Goal: Task Accomplishment & Management: Manage account settings

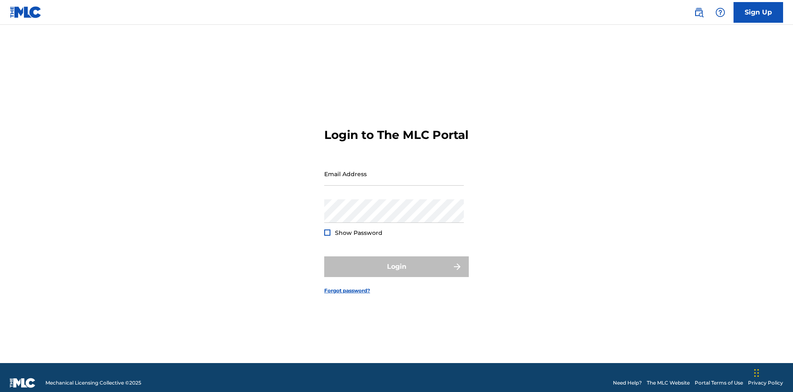
scroll to position [11, 0]
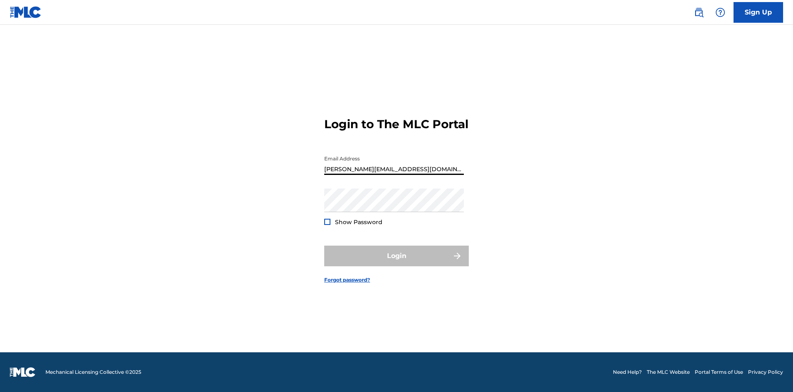
type input "[PERSON_NAME][EMAIL_ADDRESS][DOMAIN_NAME]"
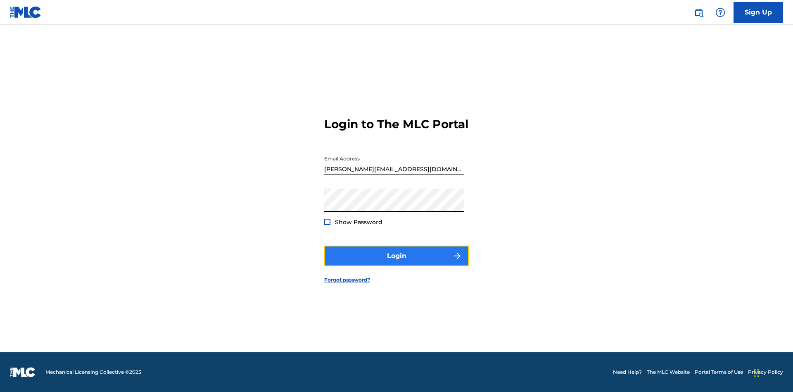
click at [397, 263] on button "Login" at bounding box center [396, 255] width 145 height 21
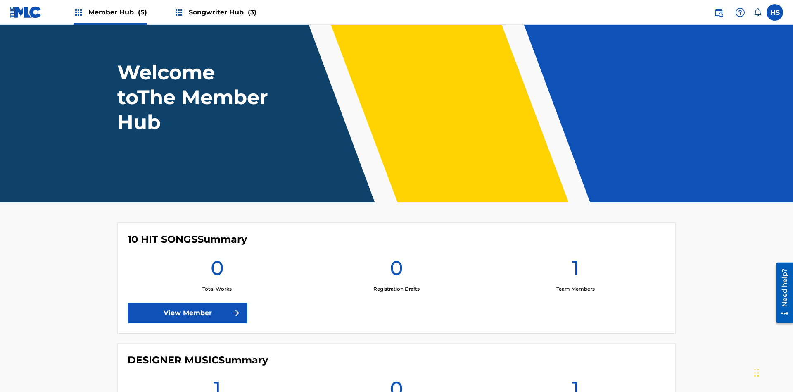
click at [221, 12] on span "Songwriter Hub (3)" at bounding box center [223, 12] width 68 height 10
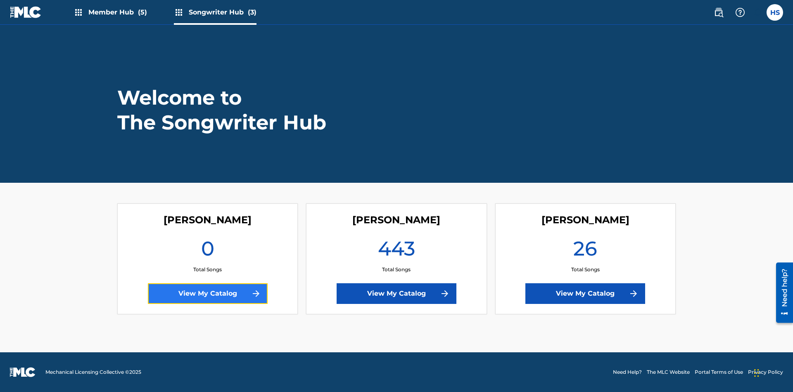
click at [207, 293] on link "View My Catalog" at bounding box center [208, 293] width 120 height 21
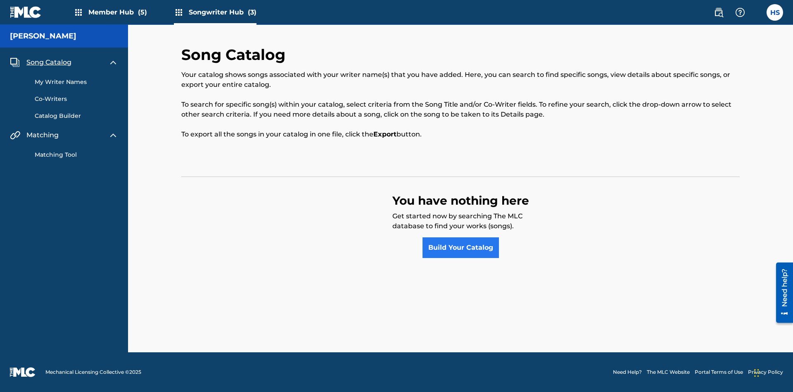
click at [49, 62] on span "Song Catalog" at bounding box center [48, 62] width 45 height 10
click at [461, 247] on link "Build Your Catalog" at bounding box center [461, 247] width 76 height 21
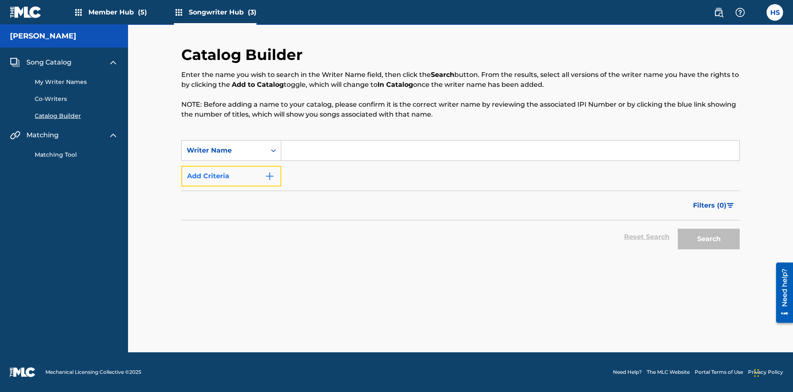
click at [231, 176] on button "Add Criteria" at bounding box center [231, 176] width 100 height 21
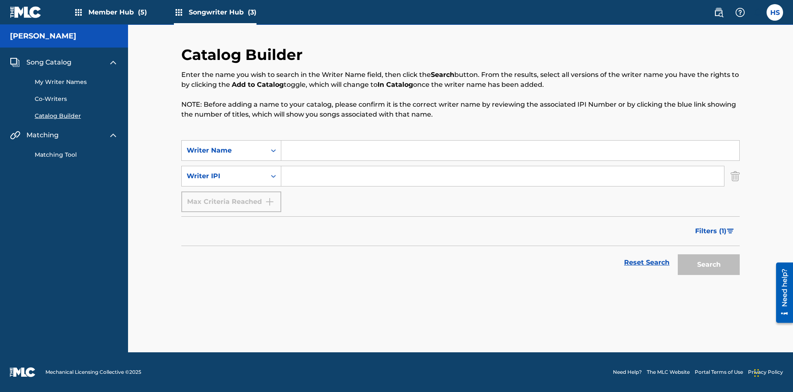
click at [510, 150] on input "Search Form" at bounding box center [510, 150] width 458 height 20
type input "NATALIE NICOLE HEMBY"
click at [503, 176] on input "Search Form" at bounding box center [502, 176] width 443 height 20
type input "00196748412"
click at [709, 264] on button "Search" at bounding box center [709, 264] width 62 height 21
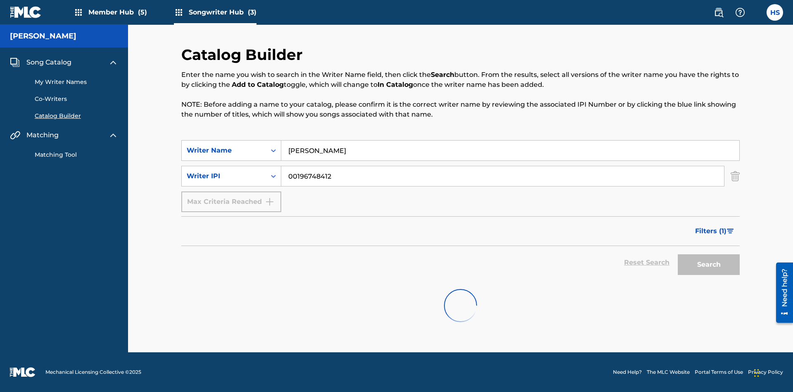
scroll to position [133, 0]
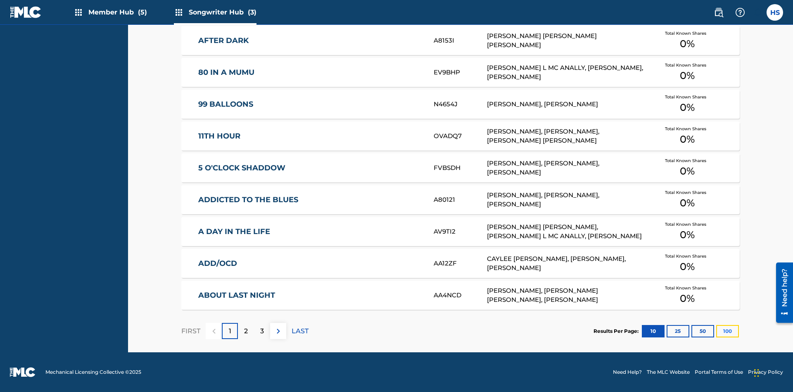
click at [716, 330] on button "100" at bounding box center [727, 331] width 23 height 12
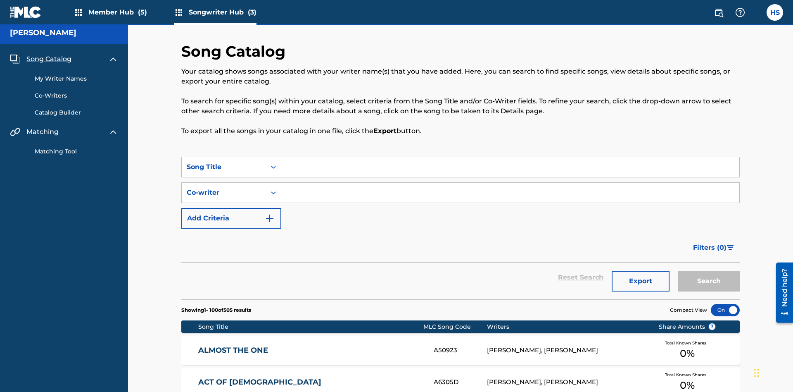
scroll to position [3207, 0]
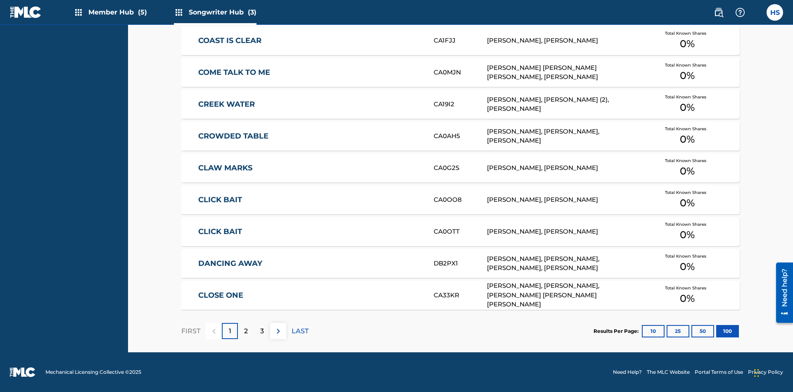
click at [190, 330] on p "FIRST" at bounding box center [190, 331] width 19 height 10
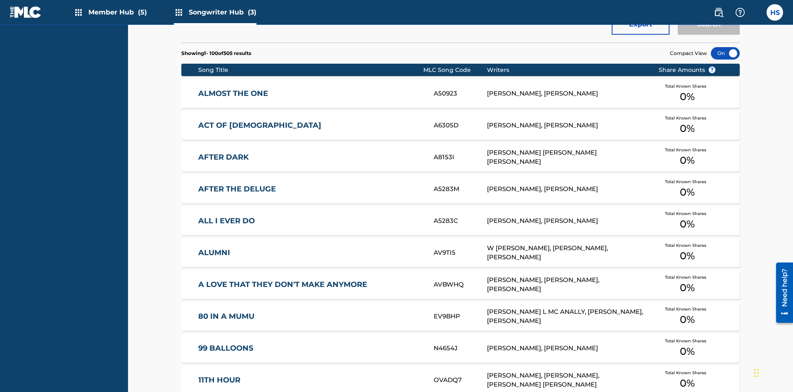
scroll to position [3, 0]
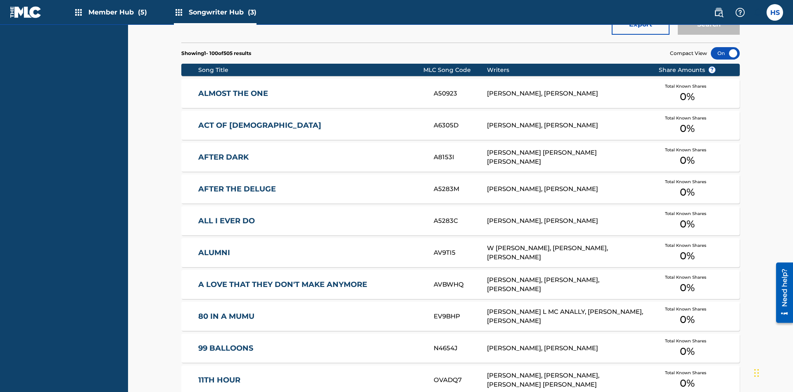
scroll to position [260, 0]
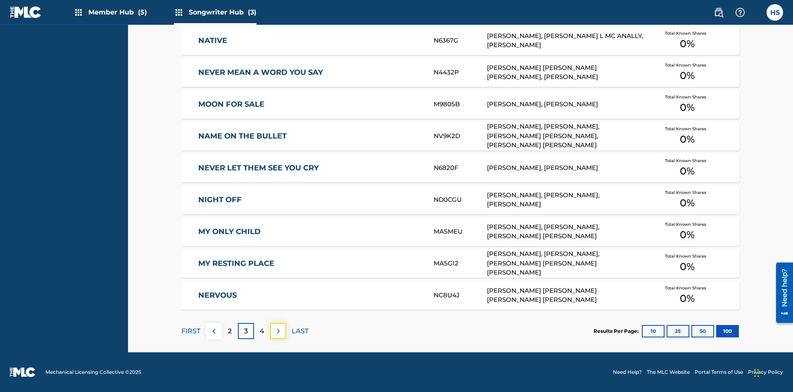
click at [278, 330] on img at bounding box center [278, 331] width 10 height 10
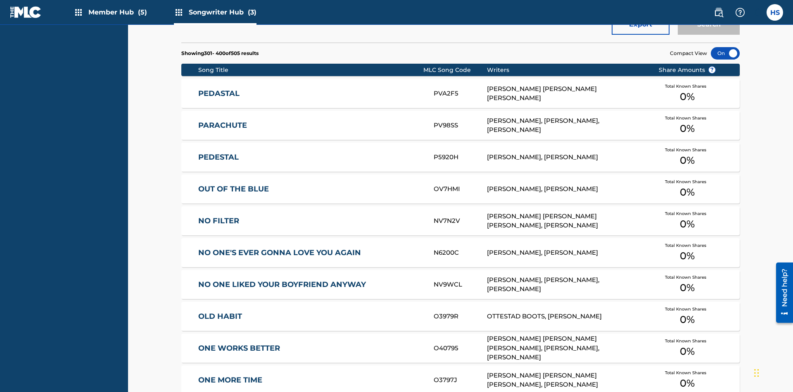
scroll to position [289, 0]
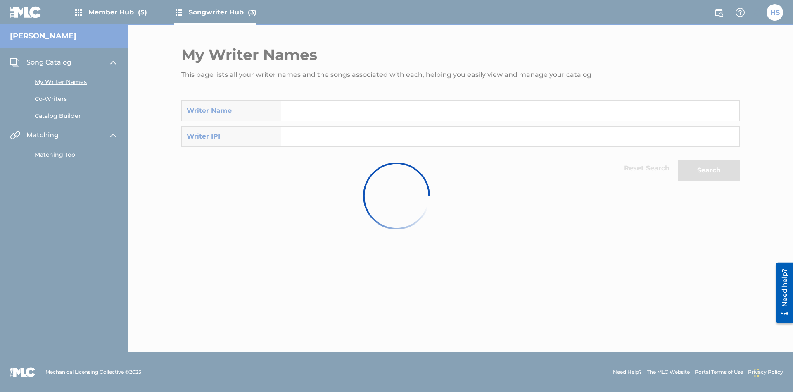
scroll to position [7, 0]
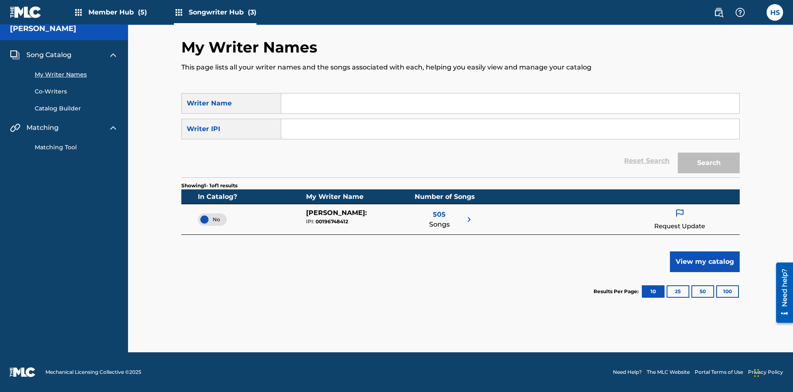
click at [212, 219] on span "No" at bounding box center [212, 219] width 16 height 7
click at [49, 55] on span "Song Catalog" at bounding box center [48, 55] width 45 height 10
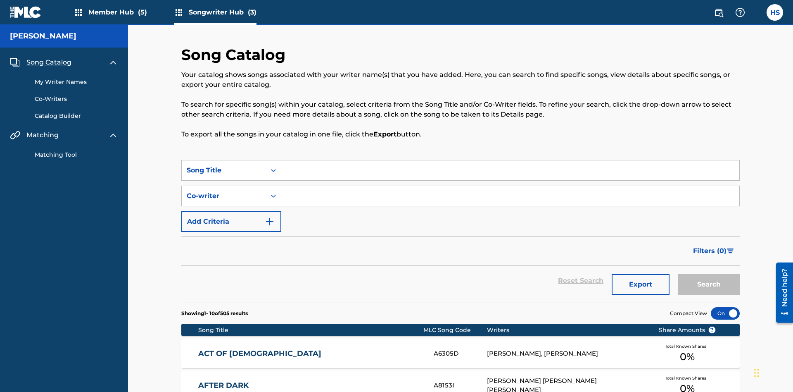
click at [76, 78] on link "My Writer Names" at bounding box center [76, 82] width 83 height 9
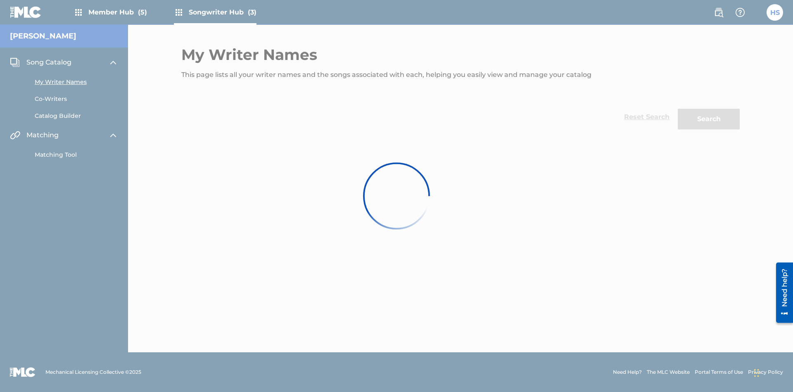
scroll to position [7, 0]
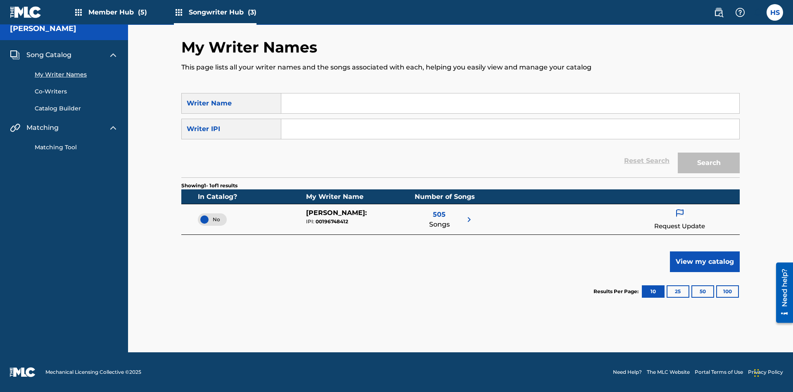
click at [49, 55] on span "Song Catalog" at bounding box center [48, 55] width 45 height 10
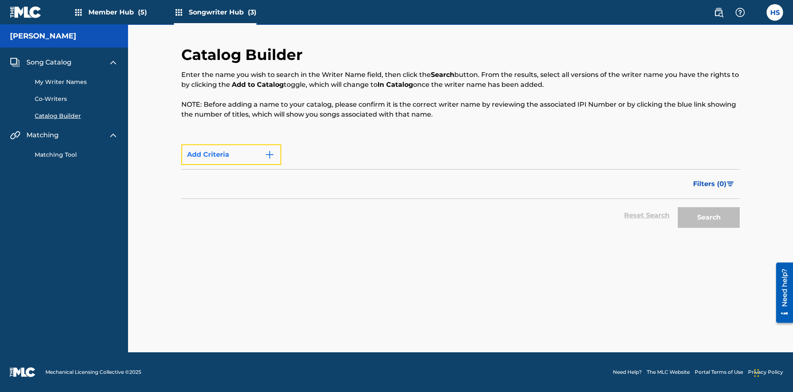
click at [231, 165] on button "Add Criteria" at bounding box center [231, 154] width 100 height 21
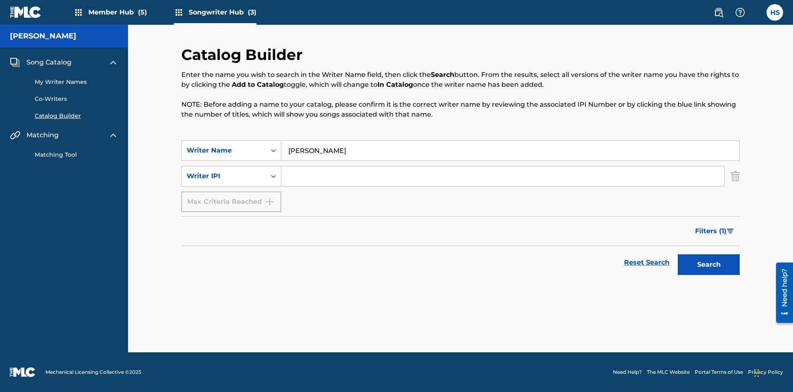
type input "NATALIE NICOLE HEMBY"
click at [503, 176] on input "Search Form" at bounding box center [502, 176] width 443 height 20
type input "00196748412"
click at [709, 264] on button "Search" at bounding box center [709, 264] width 62 height 21
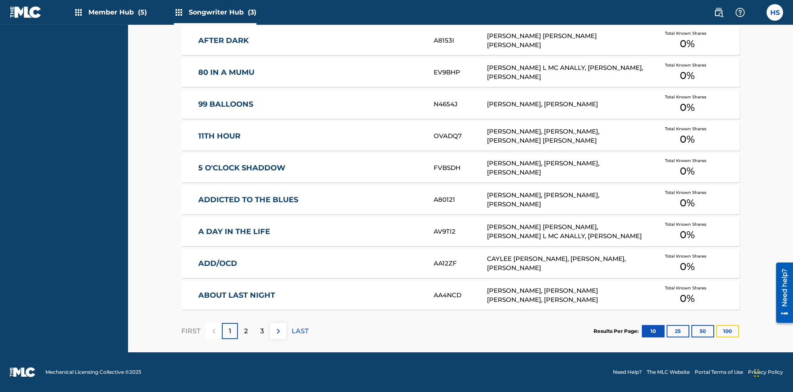
click at [716, 330] on button "100" at bounding box center [727, 331] width 23 height 12
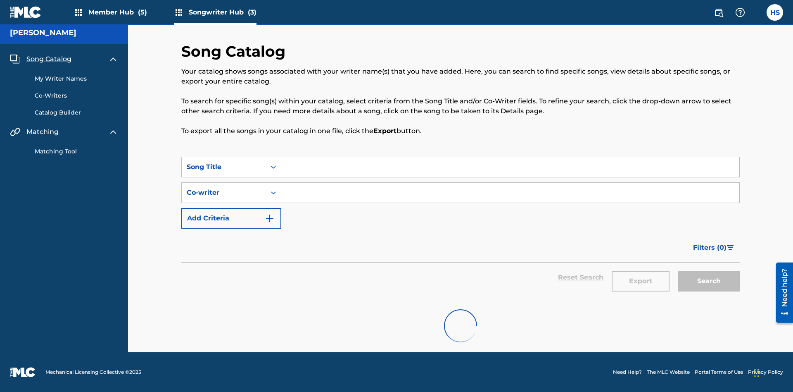
scroll to position [3, 0]
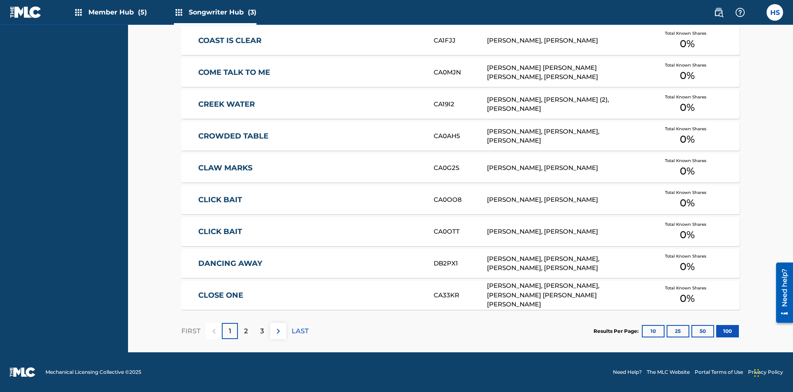
scroll to position [260, 0]
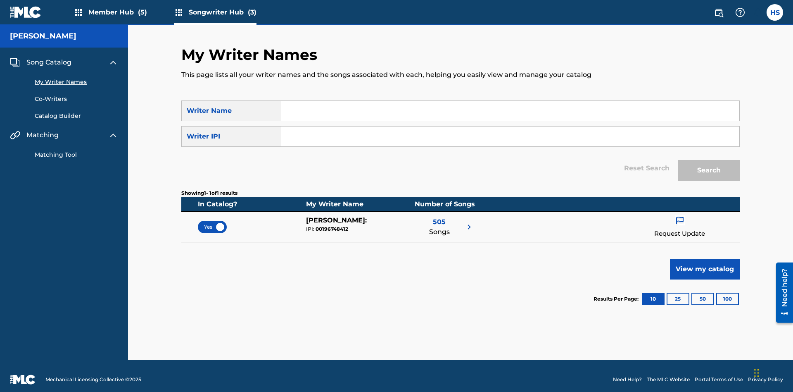
scroll to position [7, 0]
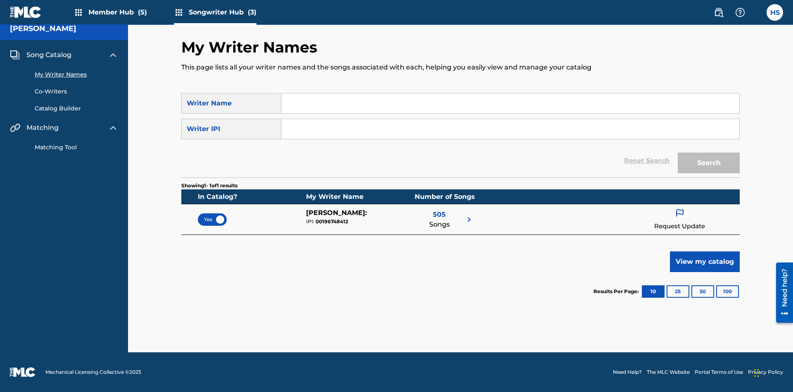
click at [212, 219] on span "Yes" at bounding box center [212, 219] width 17 height 7
